Goal: Find specific page/section: Find specific page/section

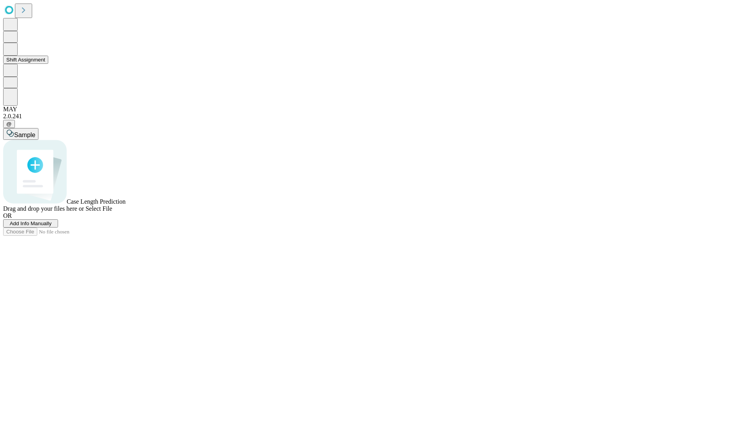
click at [48, 64] on button "Shift Assignment" at bounding box center [25, 60] width 45 height 8
